Goal: Check status: Check status

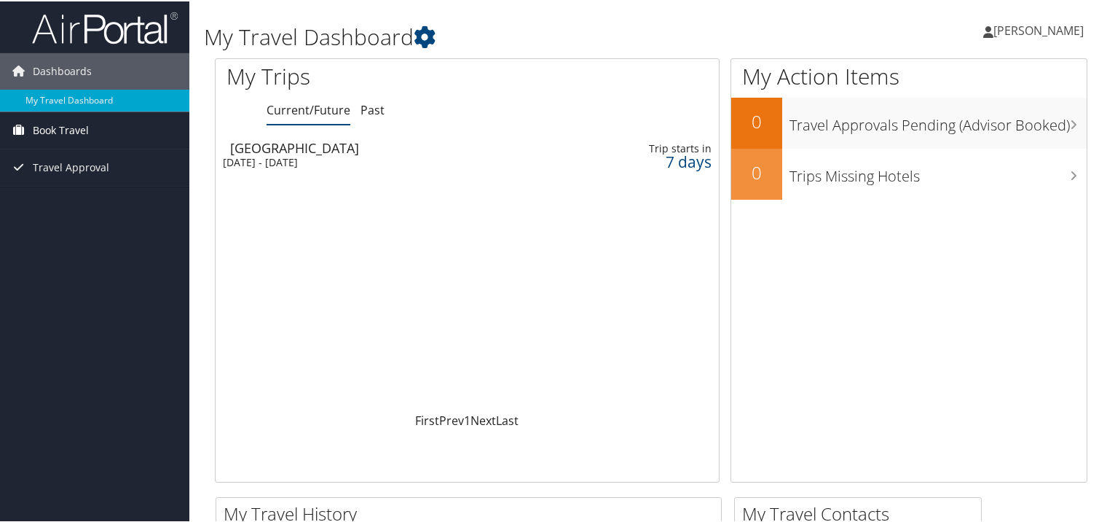
click at [64, 131] on span "Book Travel" at bounding box center [61, 129] width 56 height 36
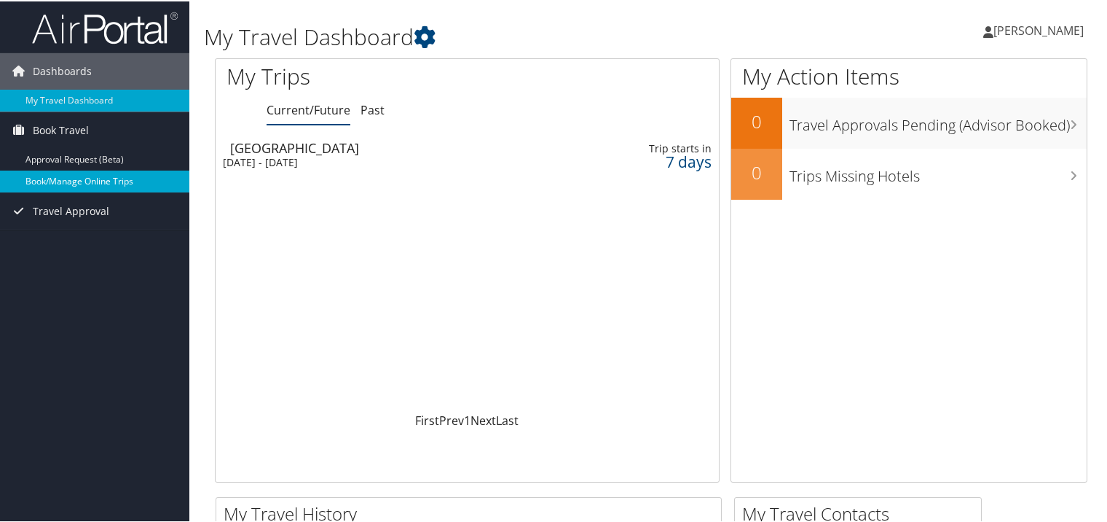
click at [92, 181] on link "Book/Manage Online Trips" at bounding box center [94, 180] width 189 height 22
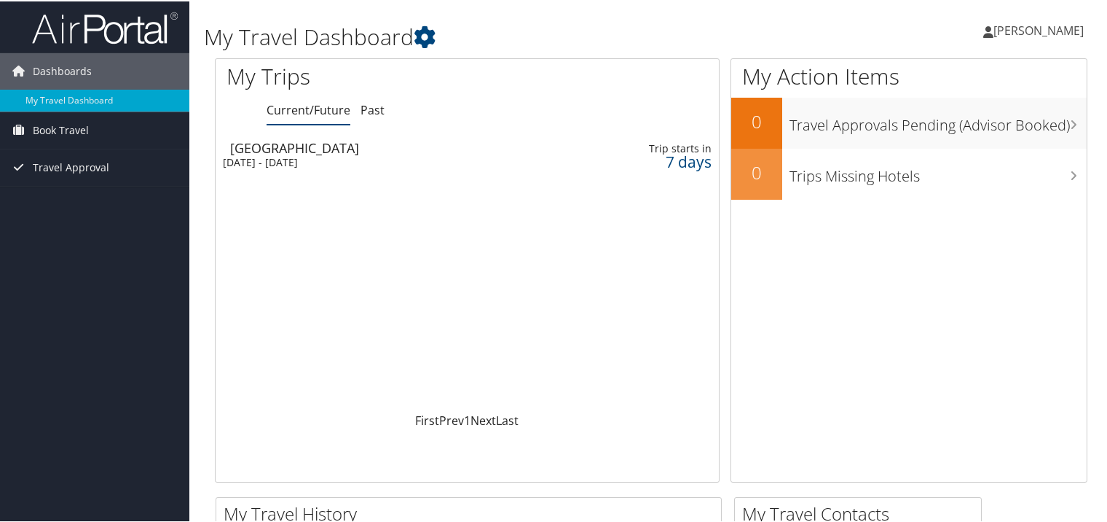
click at [331, 160] on div "[DATE] - [DATE]" at bounding box center [386, 160] width 326 height 13
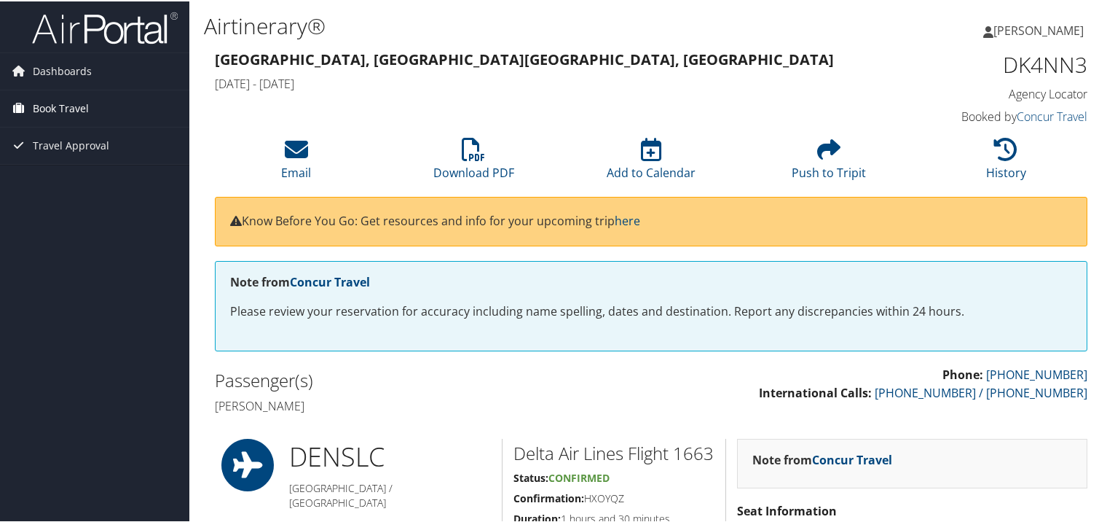
click at [61, 109] on span "Book Travel" at bounding box center [61, 107] width 56 height 36
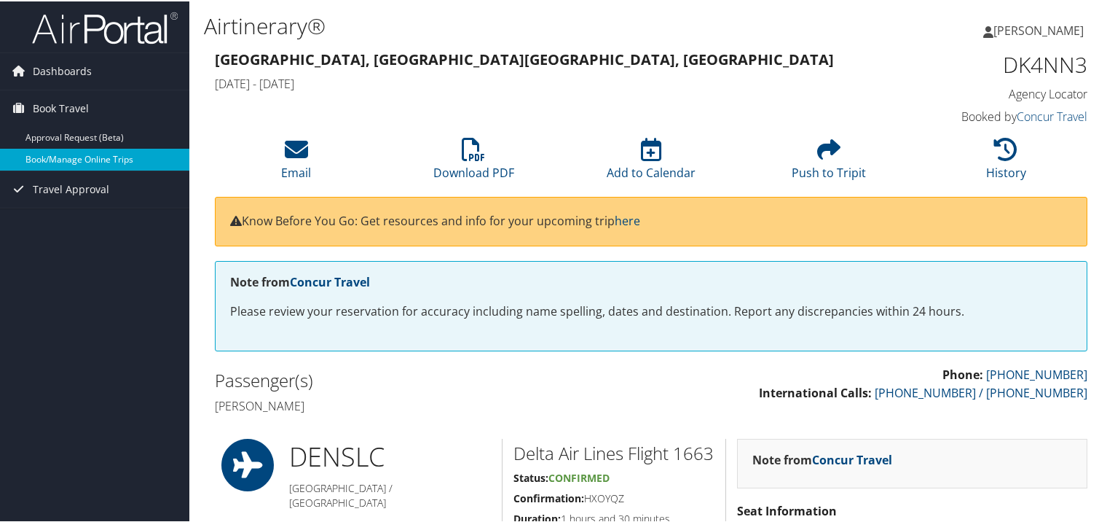
click at [99, 159] on link "Book/Manage Online Trips" at bounding box center [94, 158] width 189 height 22
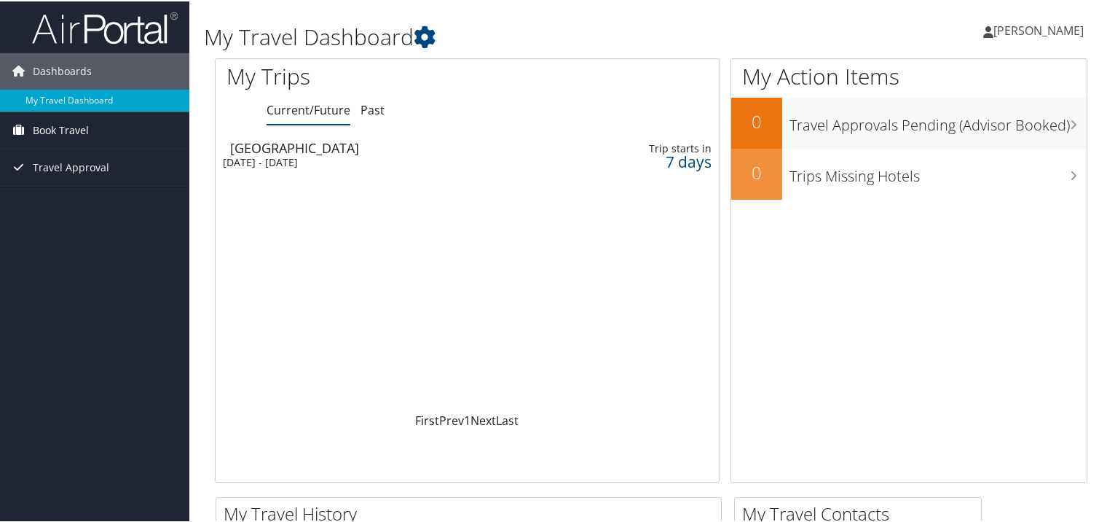
click at [68, 127] on span "Book Travel" at bounding box center [61, 129] width 56 height 36
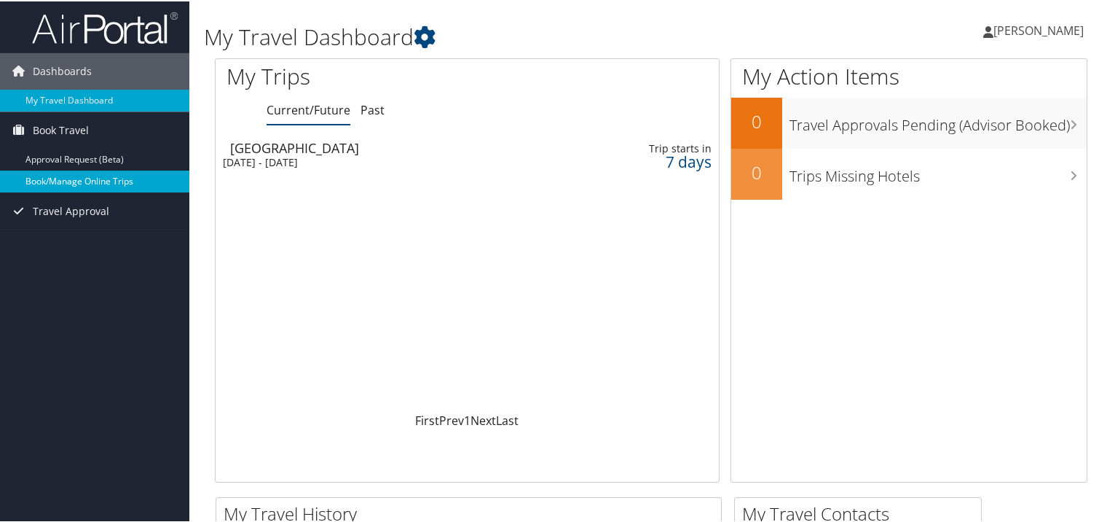
click at [100, 178] on link "Book/Manage Online Trips" at bounding box center [94, 180] width 189 height 22
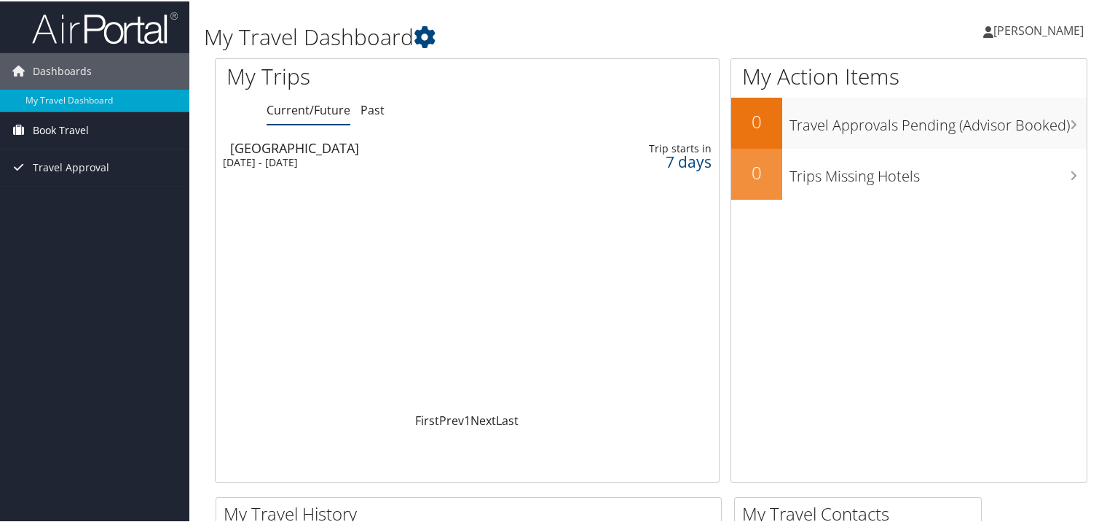
click at [63, 131] on span "Book Travel" at bounding box center [61, 129] width 56 height 36
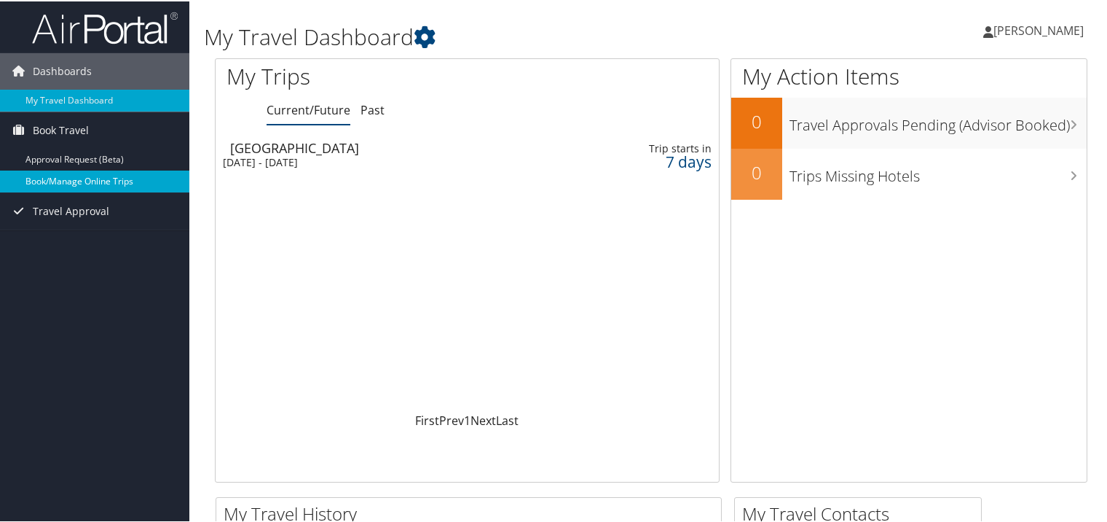
click at [70, 175] on link "Book/Manage Online Trips" at bounding box center [94, 180] width 189 height 22
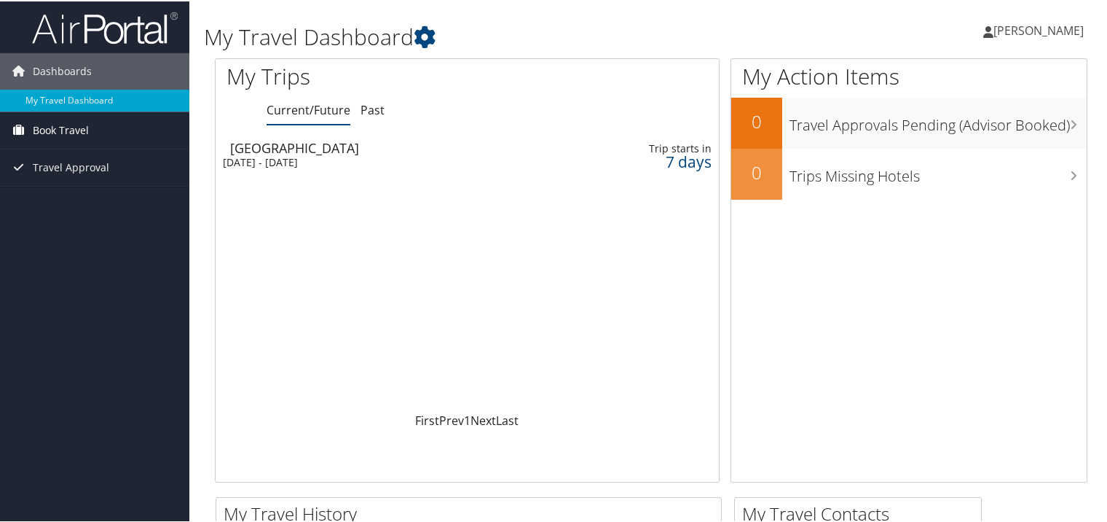
click at [85, 132] on span "Book Travel" at bounding box center [61, 129] width 56 height 36
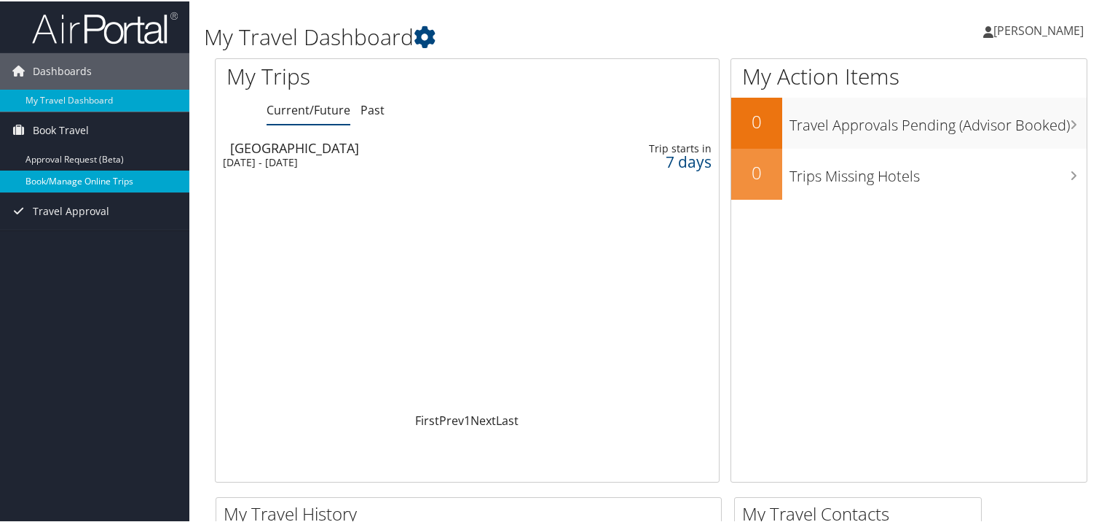
click at [82, 179] on link "Book/Manage Online Trips" at bounding box center [94, 180] width 189 height 22
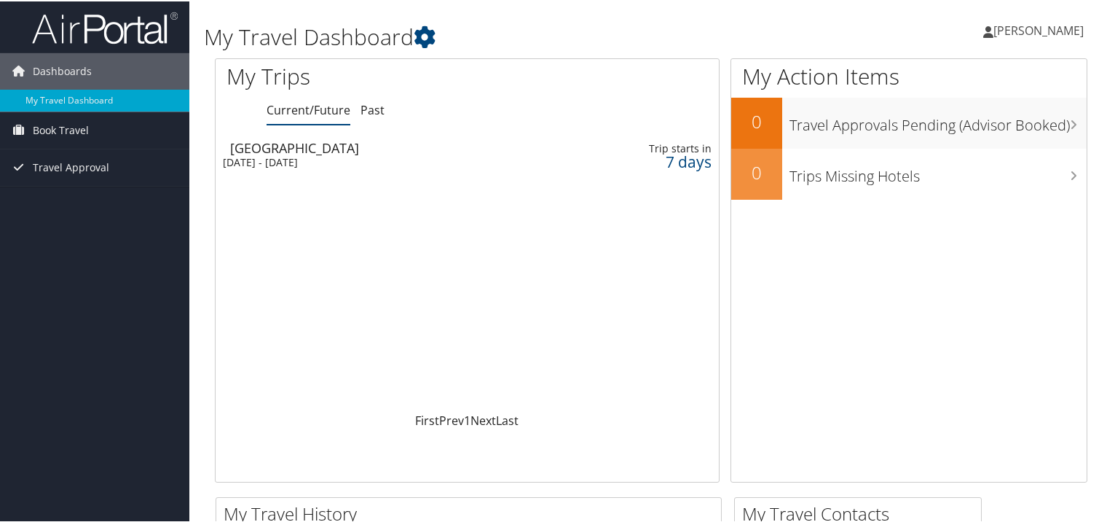
click at [280, 149] on div "Salt Lake City" at bounding box center [393, 146] width 326 height 13
click at [153, 104] on link "My Travel Dashboard" at bounding box center [94, 99] width 189 height 22
click at [557, 103] on ul "Current/Future Past" at bounding box center [493, 109] width 452 height 26
click at [262, 145] on div "[GEOGRAPHIC_DATA]" at bounding box center [393, 146] width 326 height 13
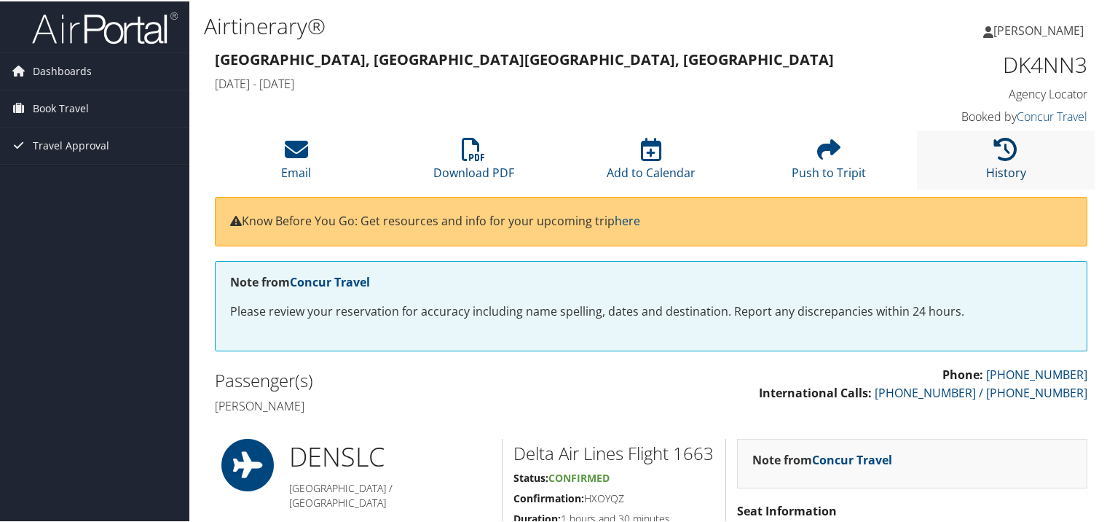
click at [1002, 146] on icon at bounding box center [1005, 147] width 23 height 23
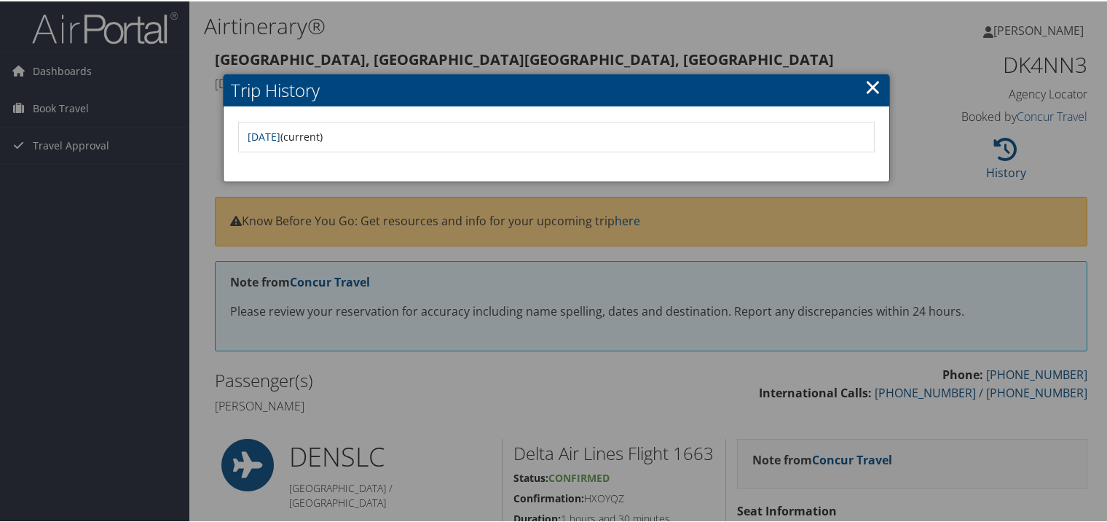
click at [271, 119] on div "Fri Sep 26 17:20:18 MDT 2025 (current)" at bounding box center [557, 143] width 667 height 74
drag, startPoint x: 306, startPoint y: 130, endPoint x: 639, endPoint y: 128, distance: 332.9
click at [280, 130] on link "Fri Sep 26 17:20:18 MDT 2025" at bounding box center [264, 135] width 33 height 14
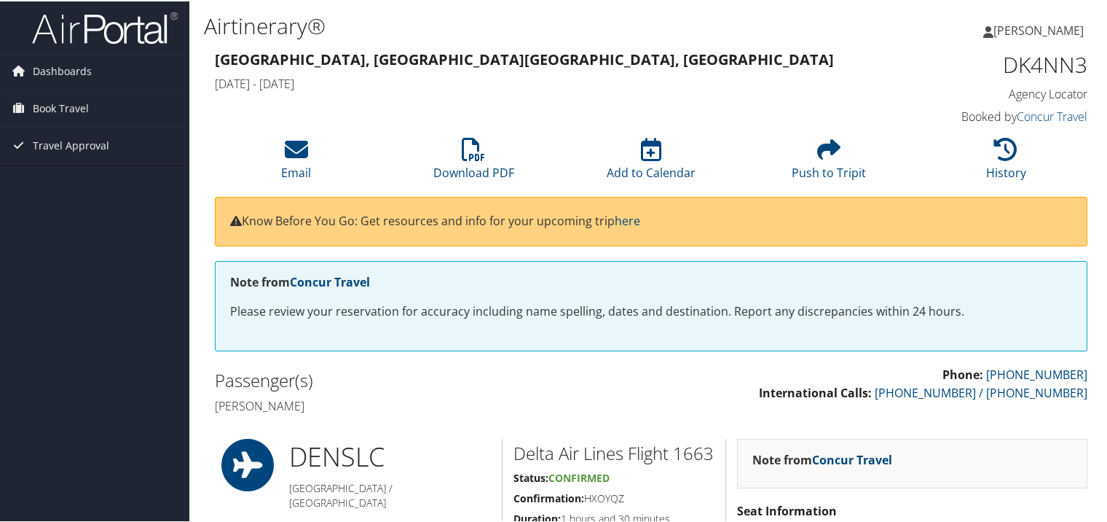
click at [1021, 31] on span "[PERSON_NAME]" at bounding box center [1039, 29] width 90 height 16
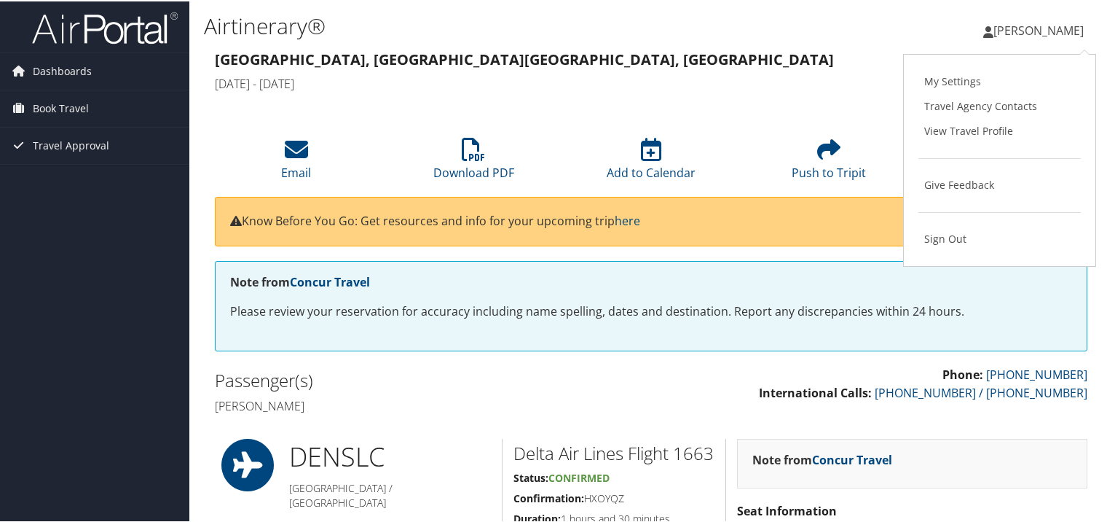
click at [784, 52] on h3 "[GEOGRAPHIC_DATA], [GEOGRAPHIC_DATA], [GEOGRAPHIC_DATA]" at bounding box center [539, 58] width 649 height 20
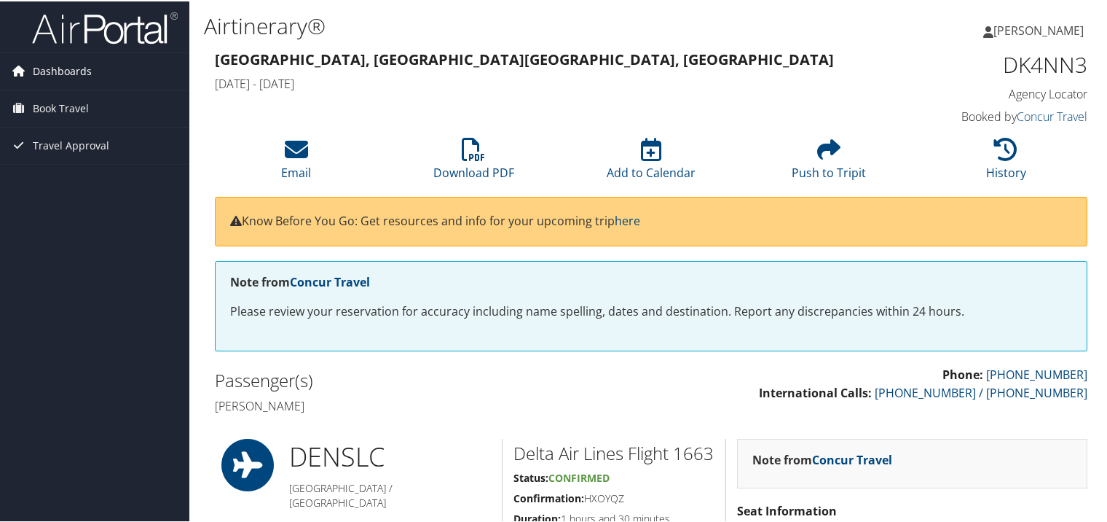
click at [75, 64] on span "Dashboards" at bounding box center [62, 70] width 59 height 36
click at [66, 130] on span "Book Travel" at bounding box center [61, 129] width 56 height 36
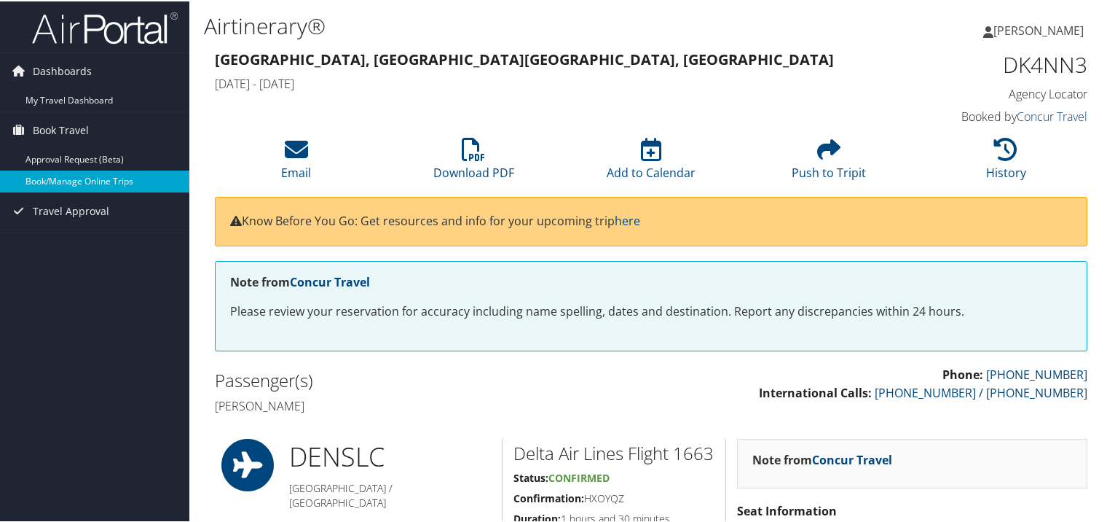
click at [108, 177] on link "Book/Manage Online Trips" at bounding box center [94, 180] width 189 height 22
click at [85, 179] on link "Book/Manage Online Trips" at bounding box center [94, 180] width 189 height 22
click at [553, 38] on h1 "Airtinerary®" at bounding box center [502, 24] width 597 height 31
click at [63, 67] on span "Dashboards" at bounding box center [62, 70] width 59 height 36
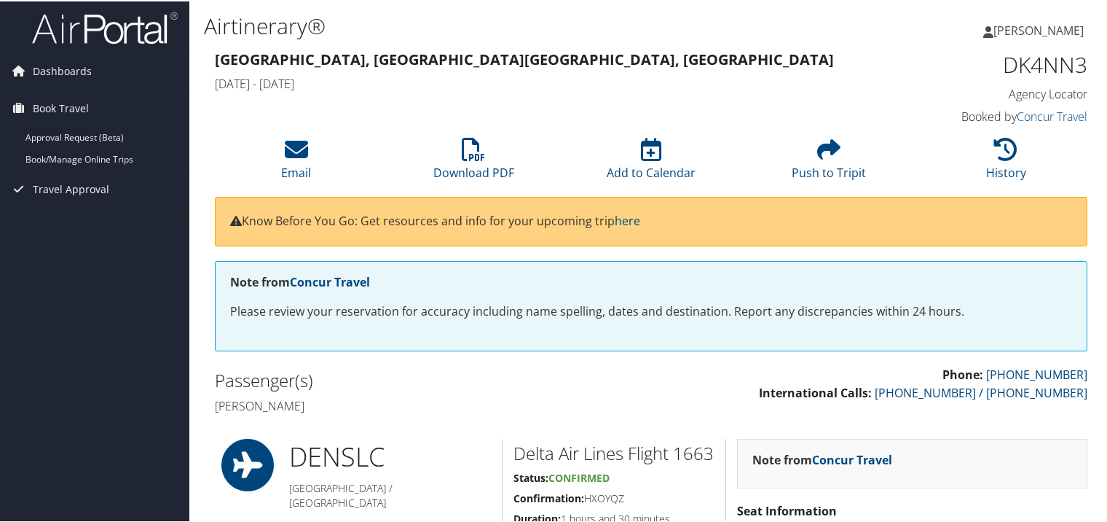
drag, startPoint x: 76, startPoint y: 67, endPoint x: 365, endPoint y: 116, distance: 293.3
click at [365, 116] on div "Denver, CO Salt Lake City, UT Mon 13 Oct 2025 - Thu 16 Oct 2025 DK4NN3 Agency L…" at bounding box center [651, 87] width 895 height 83
drag, startPoint x: 306, startPoint y: 29, endPoint x: 207, endPoint y: 17, distance: 99.8
click at [207, 17] on h1 "Airtinerary®" at bounding box center [502, 24] width 597 height 31
copy h1 "Airtinerary"
